Goal: Entertainment & Leisure: Consume media (video, audio)

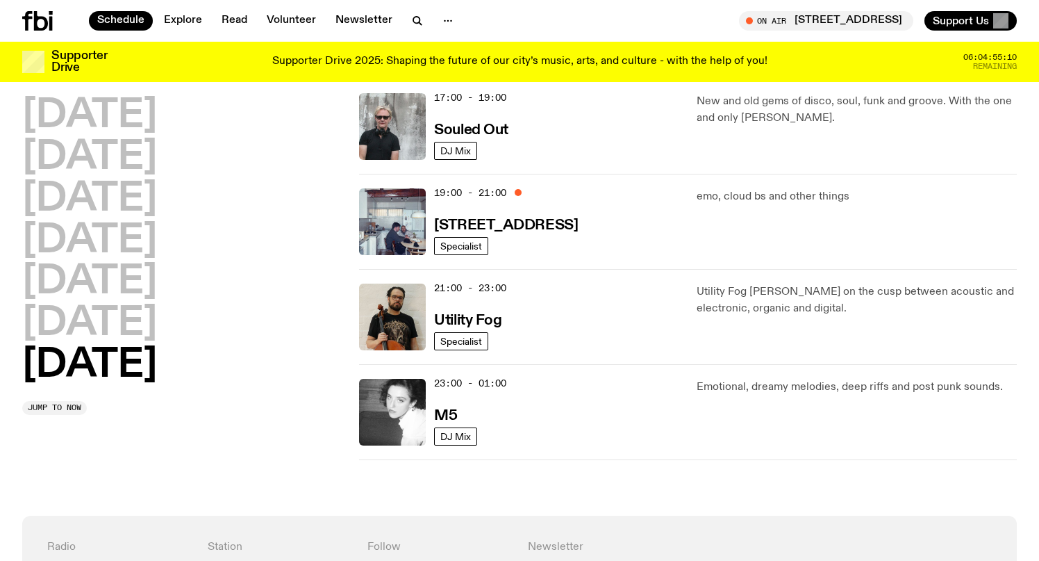
scroll to position [1057, 0]
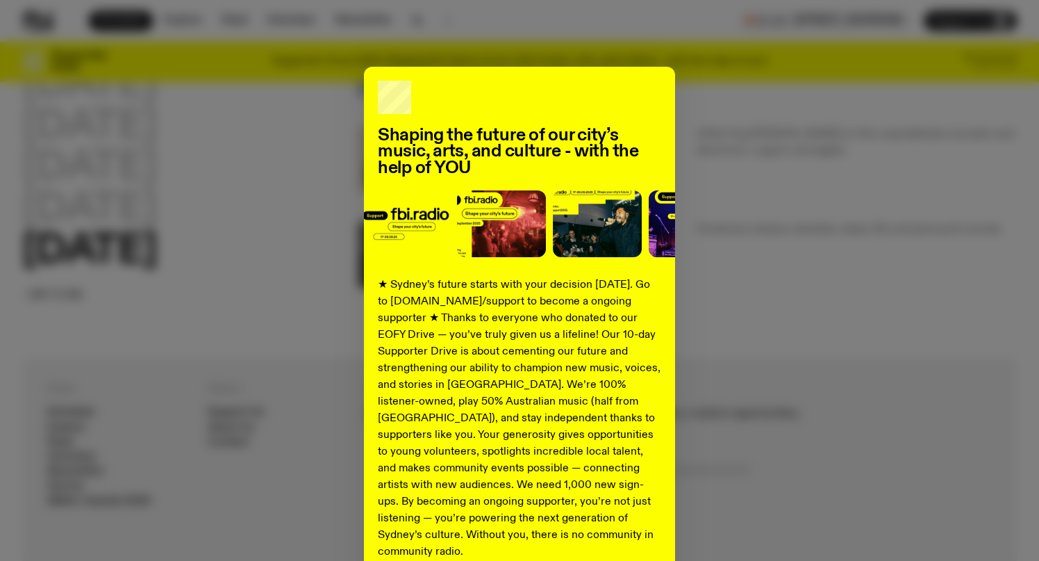
click at [267, 283] on div "Shaping the future of our city’s music, arts, and culture - with the help of YO…" at bounding box center [519, 352] width 995 height 571
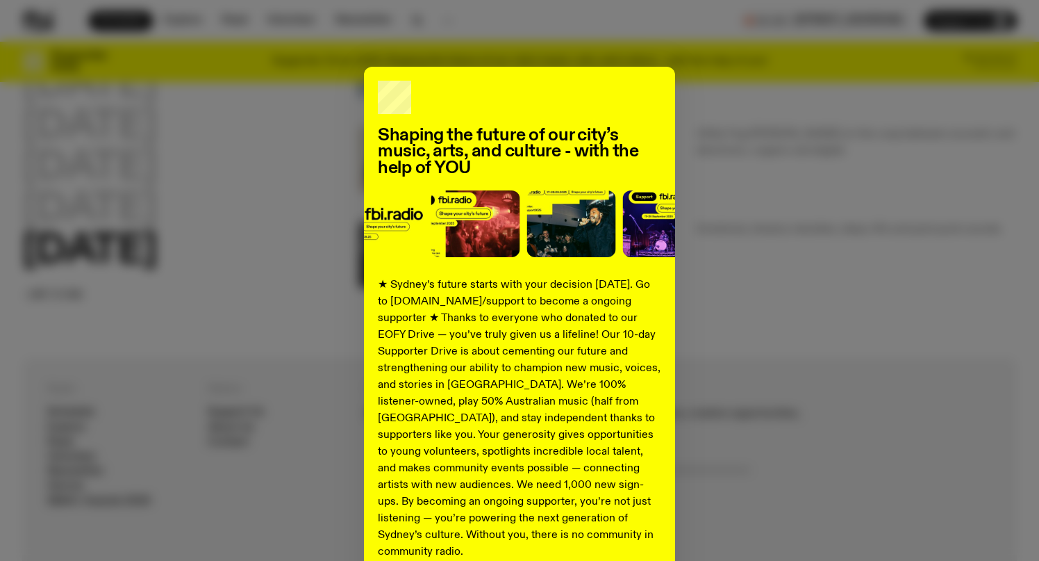
scroll to position [126, 0]
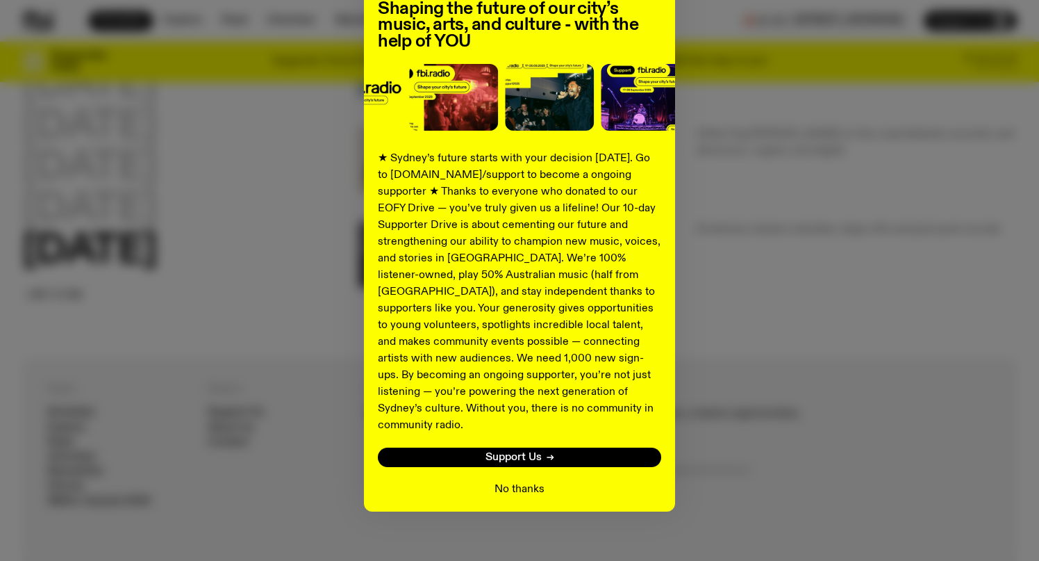
click at [518, 481] on button "No thanks" at bounding box center [520, 489] width 50 height 17
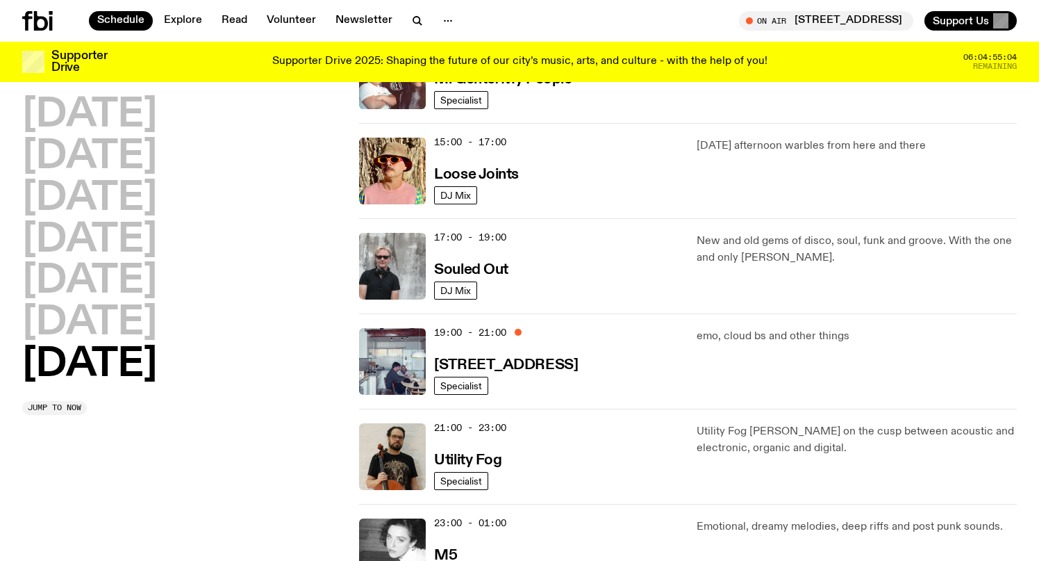
scroll to position [721, 0]
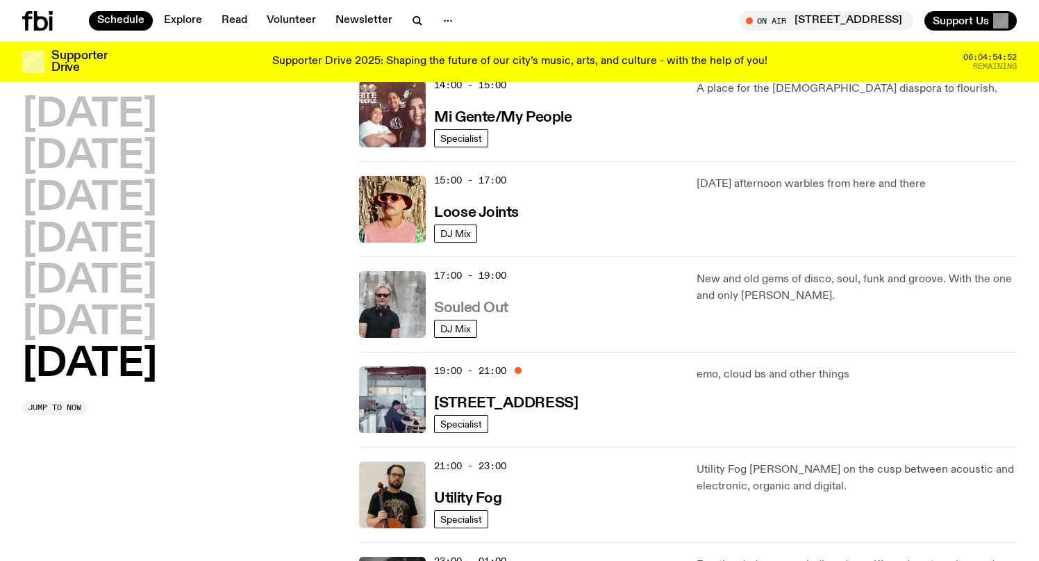
click at [461, 306] on h3 "Souled Out" at bounding box center [471, 308] width 74 height 15
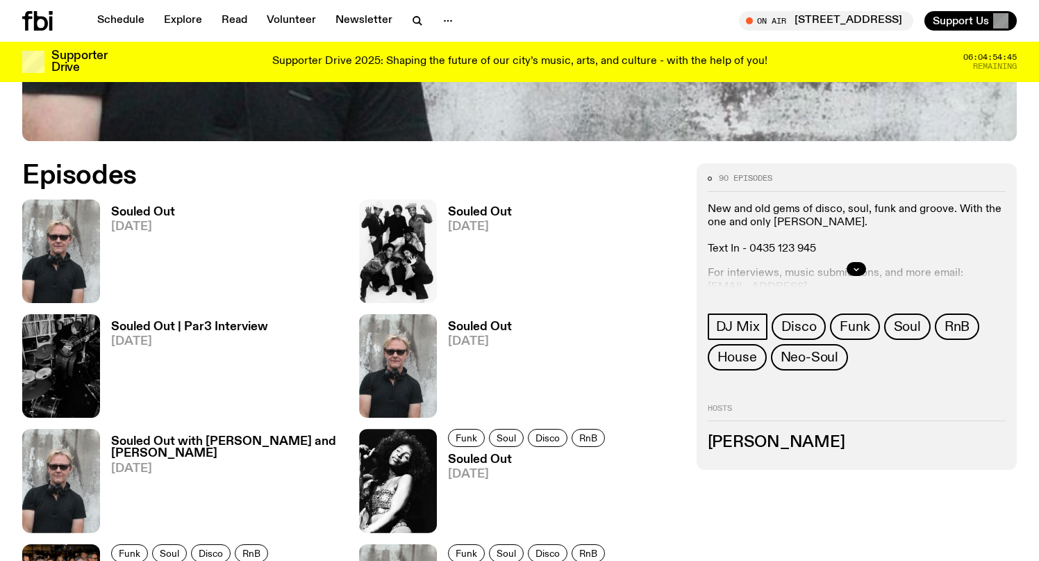
scroll to position [509, 0]
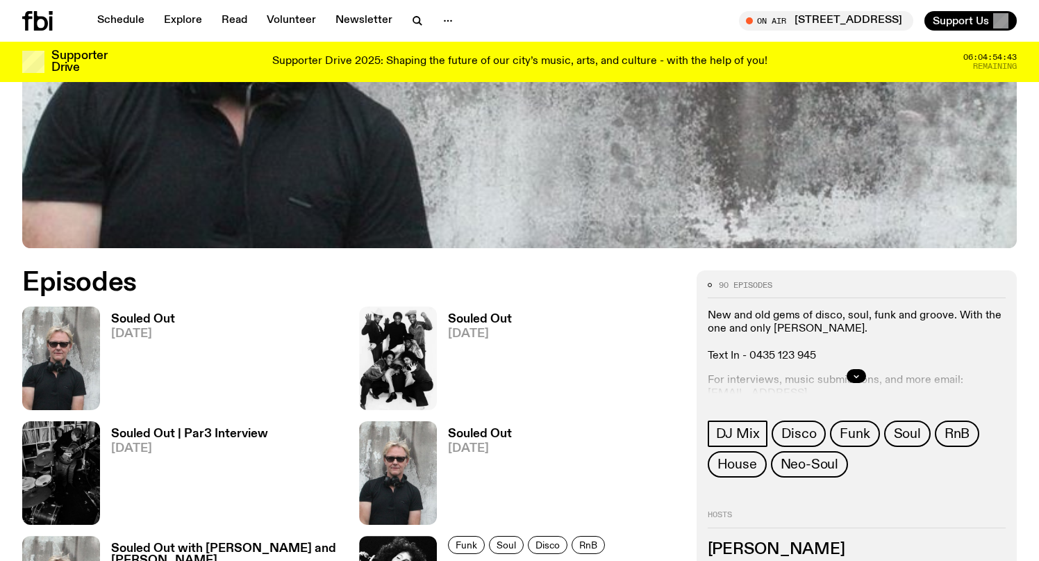
click at [113, 329] on span "[DATE]" at bounding box center [143, 334] width 64 height 12
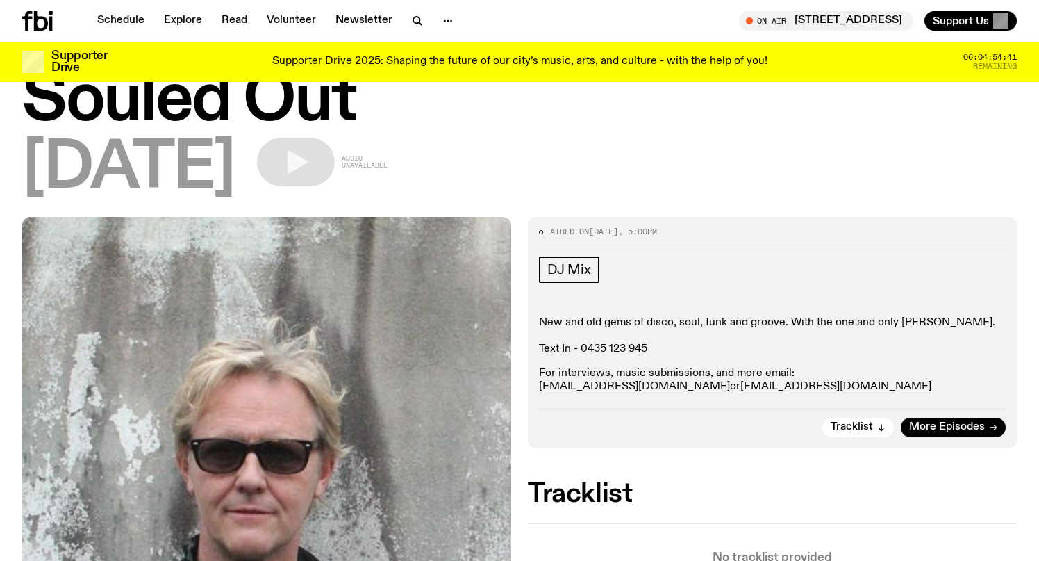
scroll to position [2, 0]
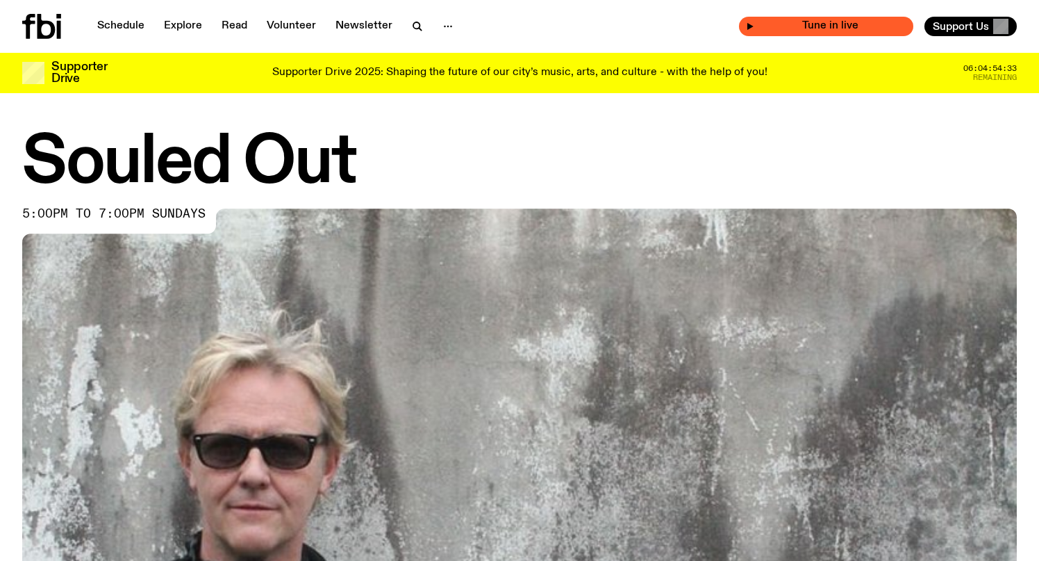
click at [838, 26] on span "Tune in live" at bounding box center [830, 26] width 152 height 10
